Goal: Task Accomplishment & Management: Manage account settings

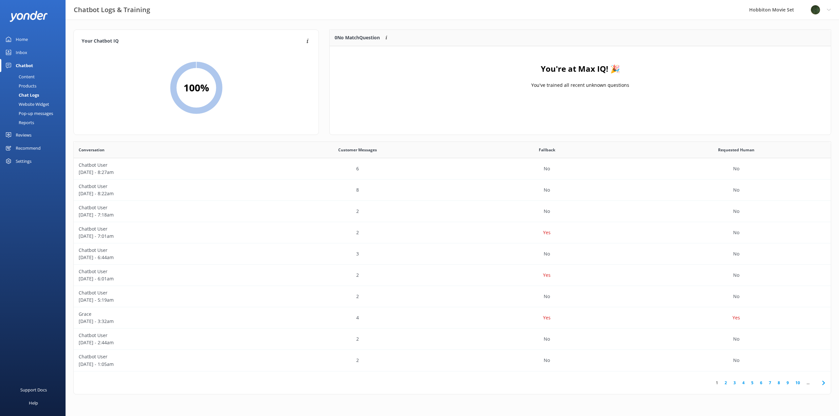
scroll to position [225, 752]
click at [33, 93] on div "Chat Logs" at bounding box center [21, 94] width 35 height 9
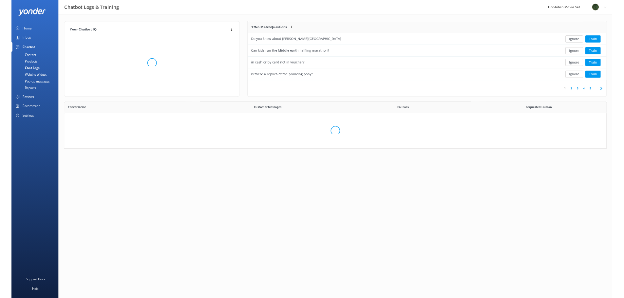
scroll to position [225, 752]
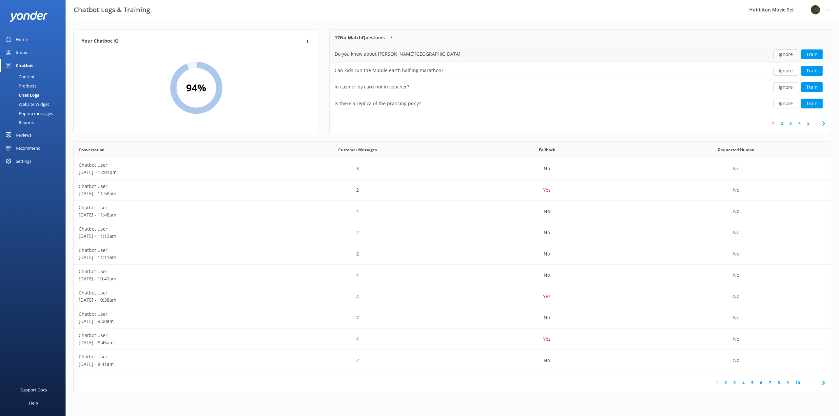
click at [789, 55] on button "Ignore" at bounding box center [785, 54] width 25 height 10
click at [786, 56] on button "Ignore" at bounding box center [785, 54] width 25 height 10
click at [782, 56] on button "Ignore" at bounding box center [785, 54] width 25 height 10
click at [783, 56] on button "Ignore" at bounding box center [785, 54] width 25 height 10
